Goal: Transaction & Acquisition: Purchase product/service

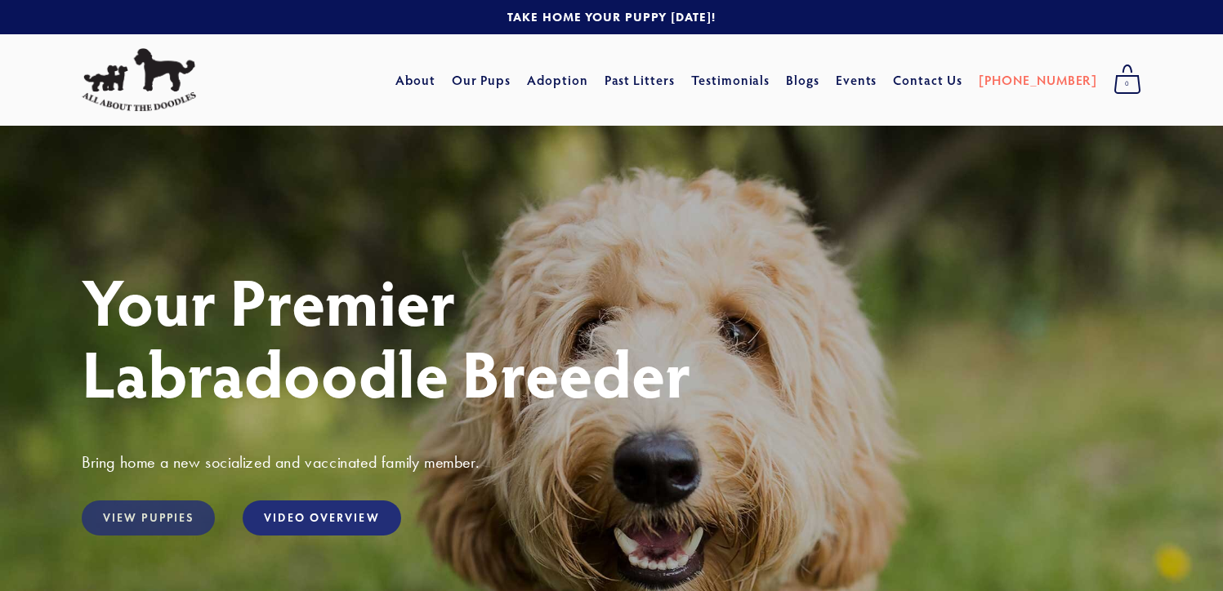
click at [141, 524] on link "View Puppies" at bounding box center [148, 518] width 133 height 35
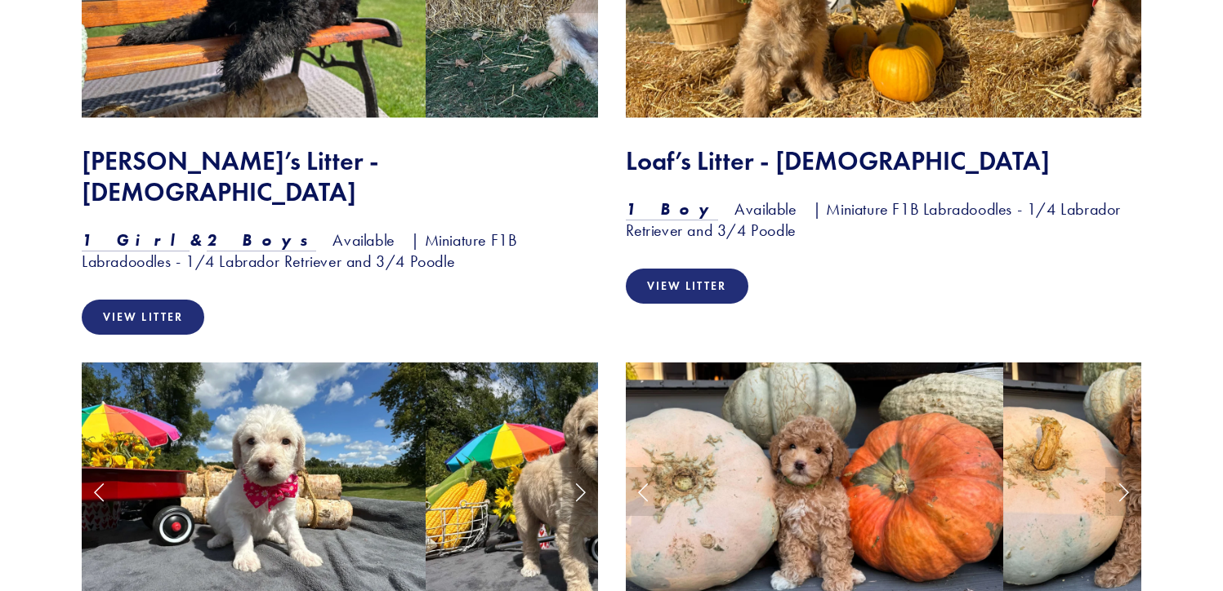
scroll to position [1584, 0]
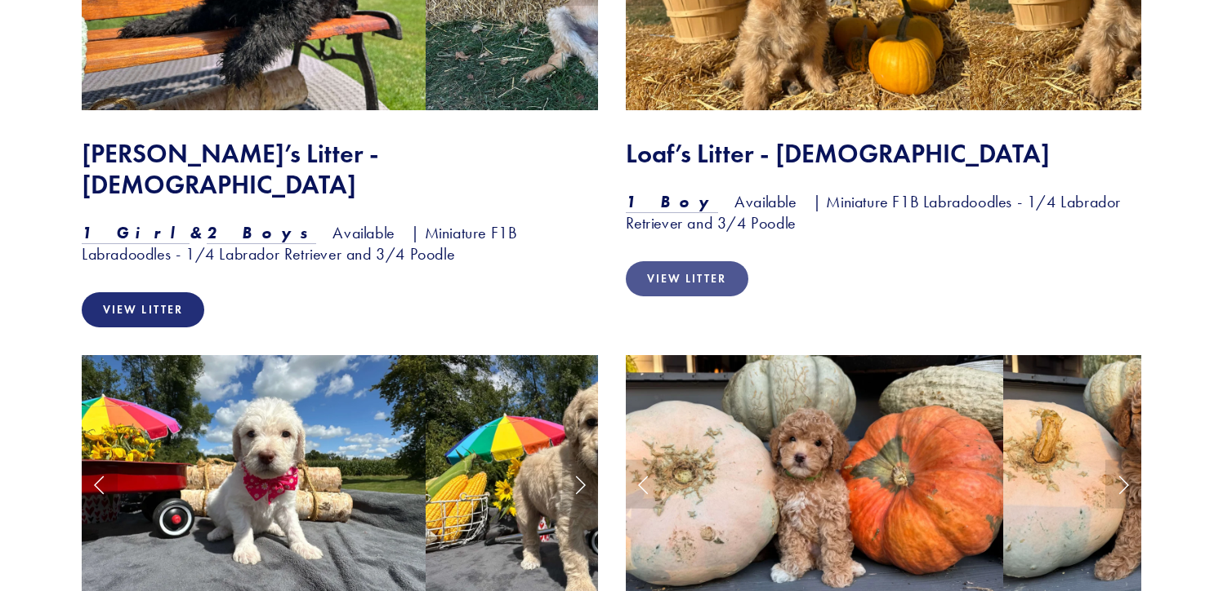
click at [676, 279] on link "View Litter" at bounding box center [687, 278] width 123 height 35
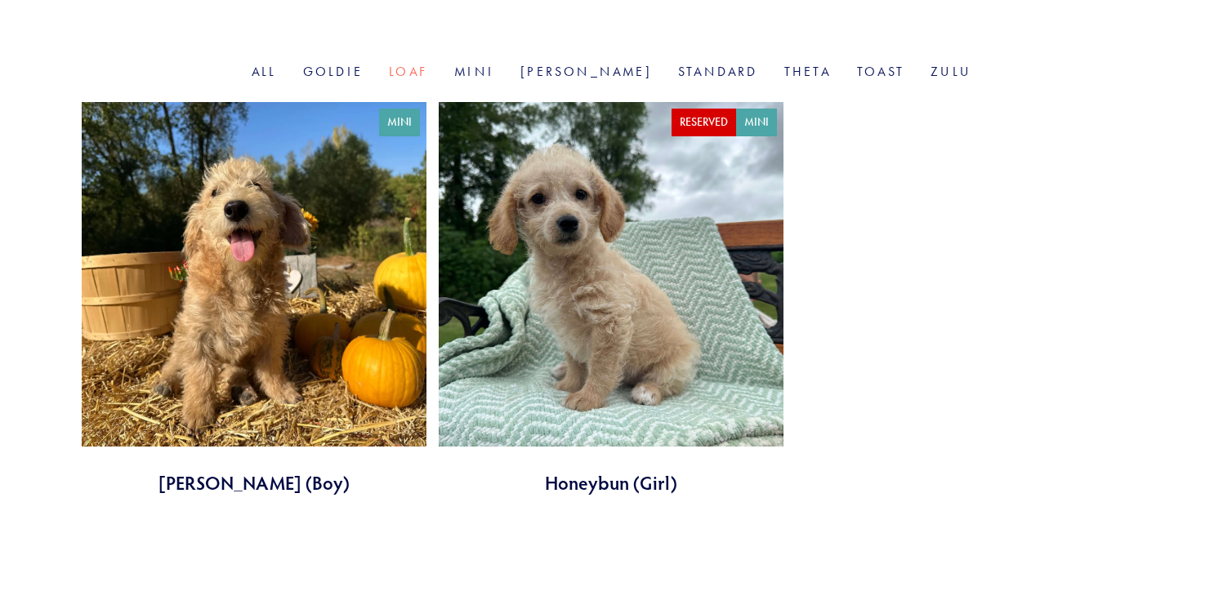
scroll to position [533, 0]
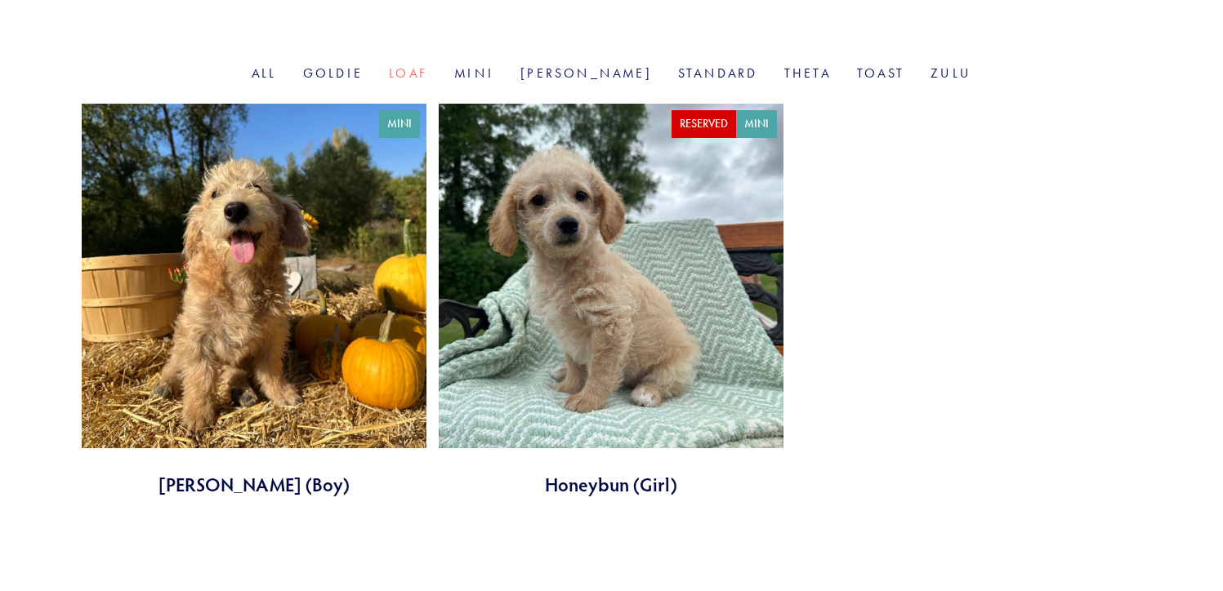
click at [337, 283] on link at bounding box center [254, 301] width 345 height 394
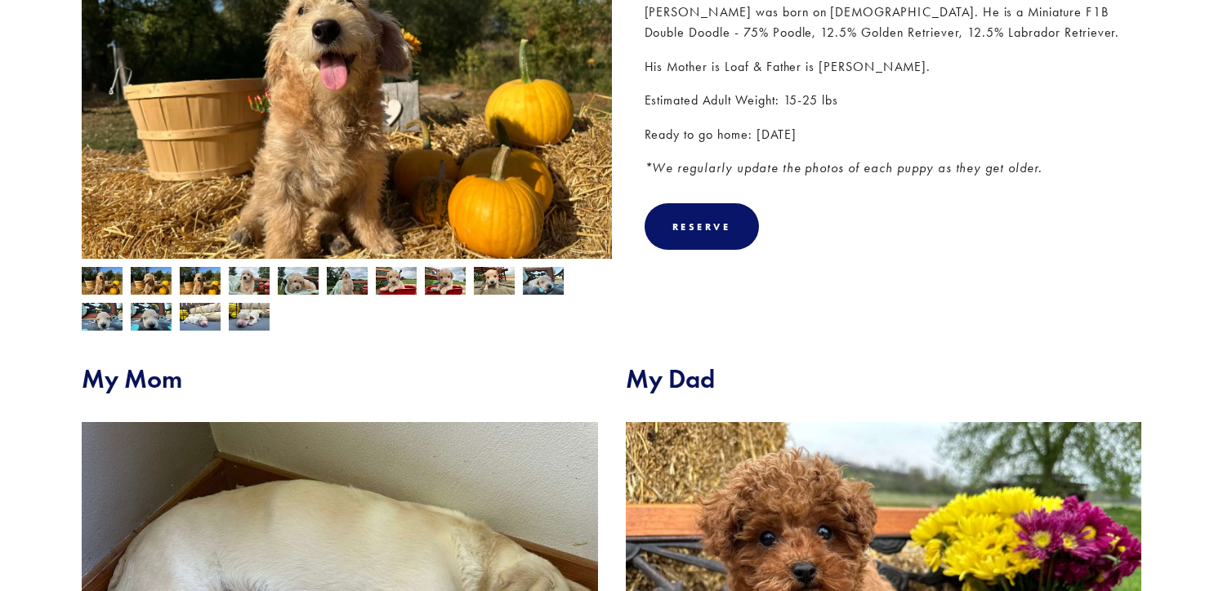
scroll to position [646, 0]
